Goal: Information Seeking & Learning: Learn about a topic

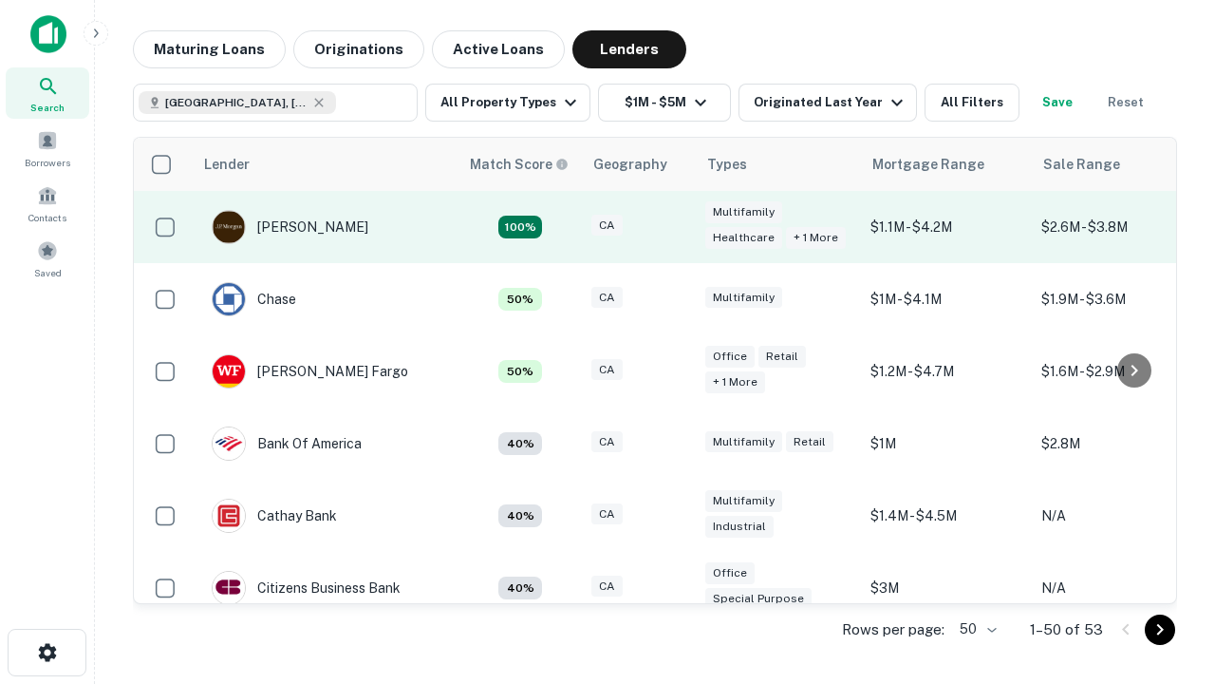
click at [674, 227] on div "CA" at bounding box center [639, 228] width 95 height 26
